Goal: Communication & Community: Answer question/provide support

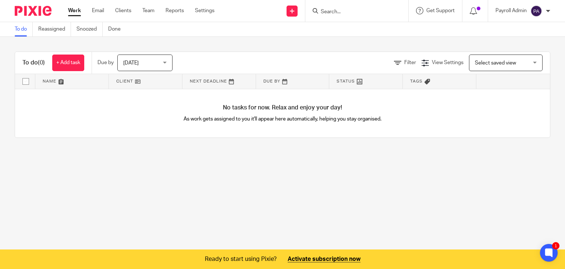
click at [99, 5] on div "Work Email Clients Team Reports Settings Work Email Clients Team Reports Settin…" at bounding box center [143, 11] width 165 height 22
click at [98, 11] on link "Email" at bounding box center [98, 10] width 12 height 7
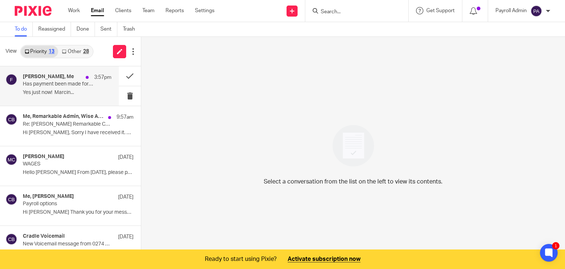
click at [58, 82] on p "Has payment been made for [PERSON_NAME]'s 2nd pay?" at bounding box center [58, 84] width 71 height 6
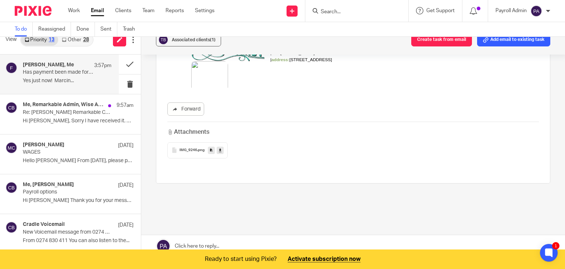
scroll to position [18, 0]
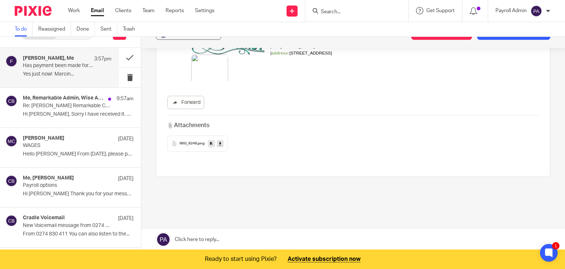
click at [223, 237] on link at bounding box center [353, 239] width 424 height 22
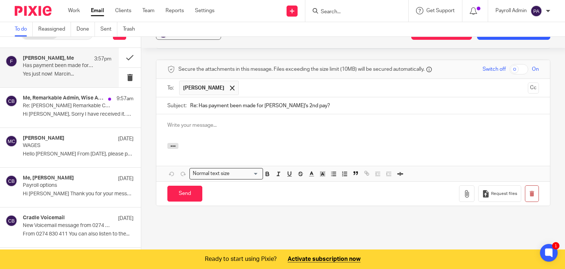
scroll to position [0, 0]
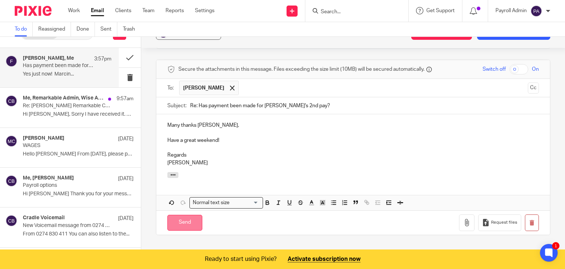
click at [184, 215] on input "Send" at bounding box center [185, 223] width 35 height 16
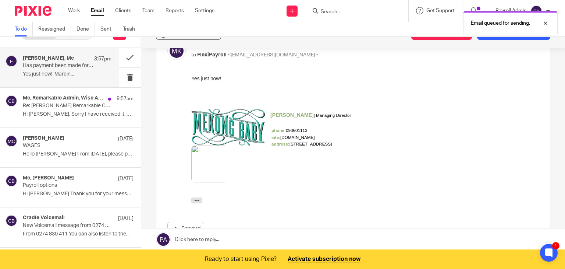
scroll to position [43, 0]
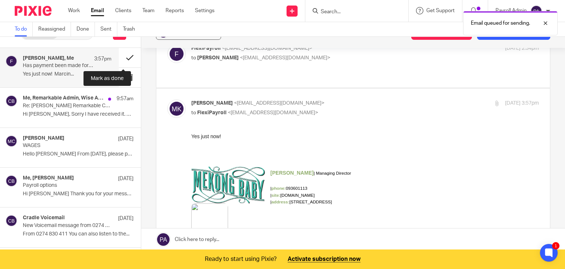
click at [123, 56] on button at bounding box center [130, 58] width 22 height 20
